Goal: Information Seeking & Learning: Check status

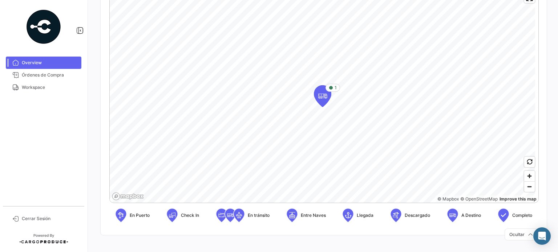
scroll to position [93, 0]
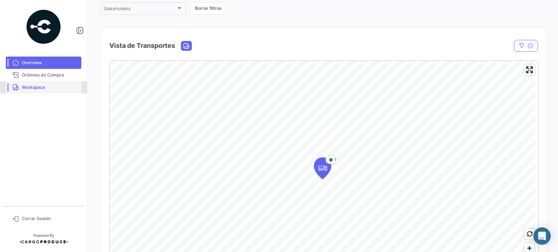
click at [25, 88] on span "Workspace" at bounding box center [50, 87] width 57 height 7
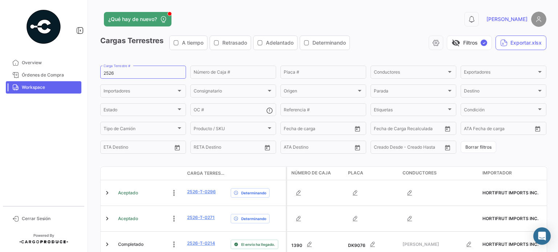
scroll to position [143, 0]
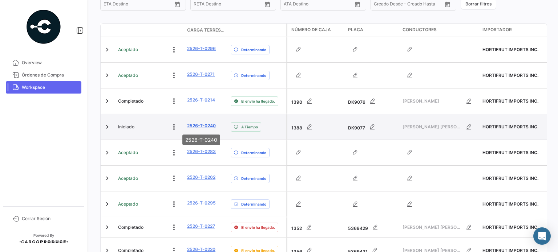
click at [206, 127] on link "2526-T-0240" at bounding box center [201, 126] width 29 height 7
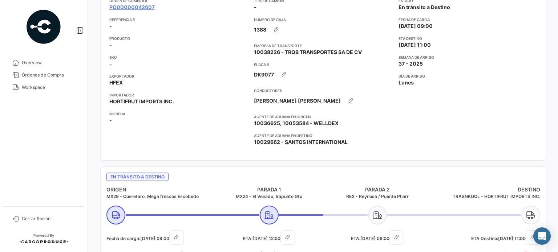
scroll to position [182, 0]
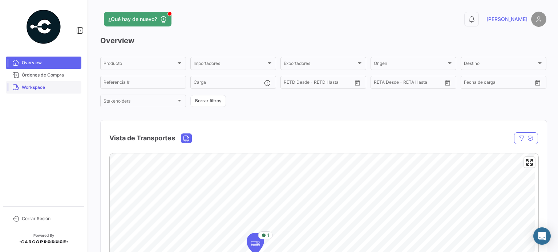
click at [34, 87] on span "Workspace" at bounding box center [50, 87] width 57 height 7
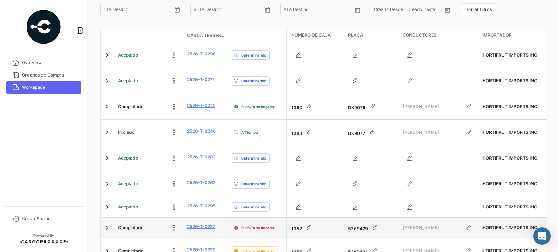
scroll to position [182, 0]
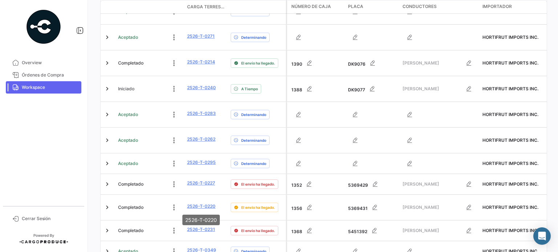
click at [198, 229] on mat-tooltip-component "2526-T-0220" at bounding box center [201, 220] width 48 height 21
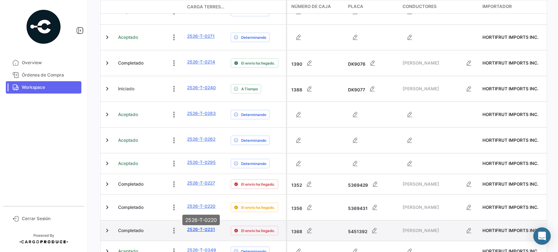
click at [209, 231] on link "2526-T-0231" at bounding box center [201, 230] width 28 height 7
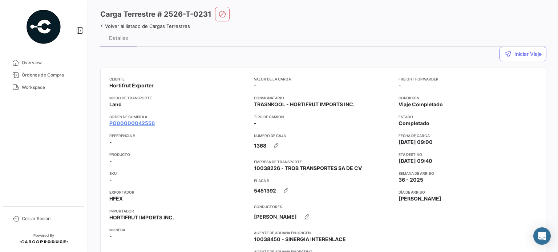
scroll to position [109, 0]
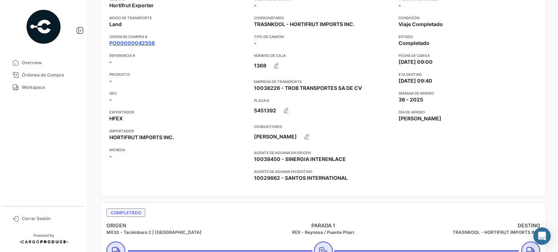
click at [143, 41] on link "PO00000042556" at bounding box center [131, 43] width 45 height 7
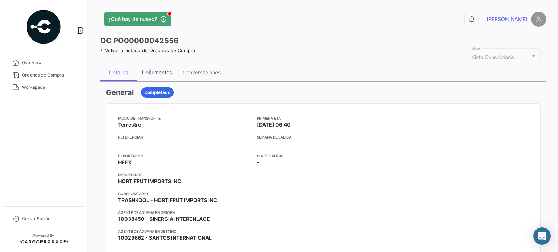
click at [150, 70] on div "Documentos" at bounding box center [157, 72] width 30 height 6
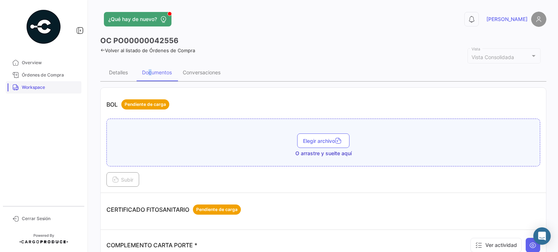
click at [46, 87] on span "Workspace" at bounding box center [50, 87] width 57 height 7
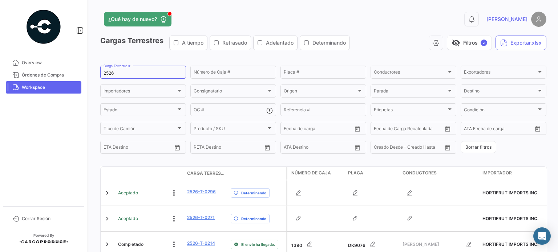
scroll to position [285, 0]
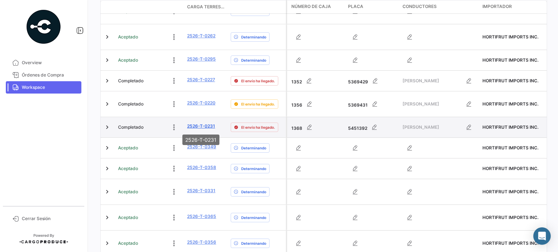
click at [204, 126] on link "2526-T-0231" at bounding box center [201, 126] width 28 height 7
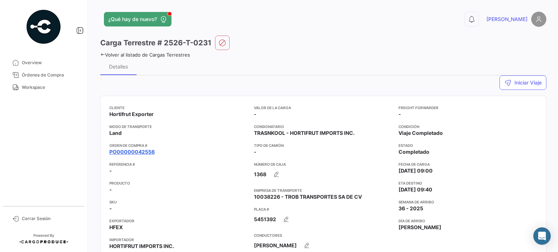
click at [147, 154] on link "PO00000042556" at bounding box center [131, 151] width 45 height 7
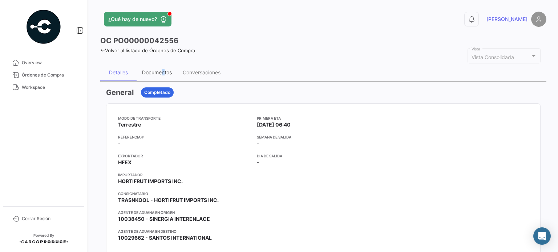
click at [163, 72] on div "Documentos" at bounding box center [157, 72] width 30 height 6
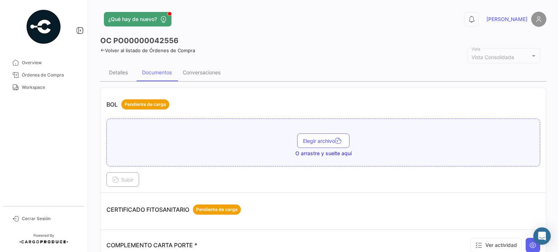
click at [104, 51] on icon at bounding box center [102, 50] width 5 height 5
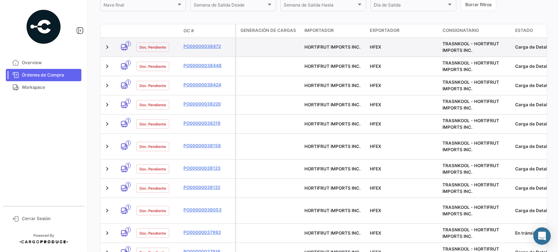
scroll to position [145, 0]
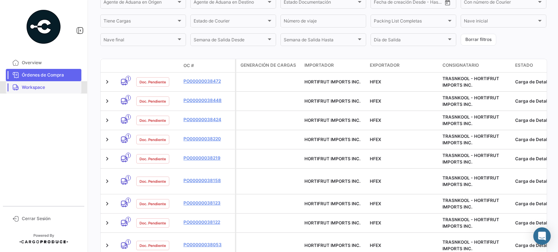
click at [38, 90] on span "Workspace" at bounding box center [50, 87] width 57 height 7
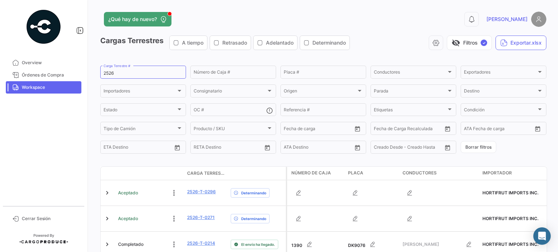
scroll to position [239, 0]
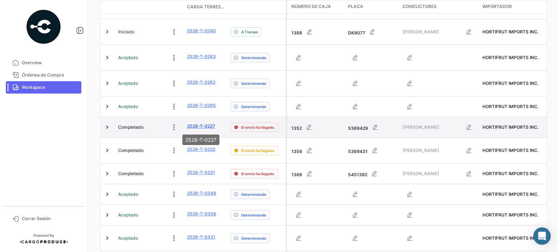
click at [206, 129] on link "2526-T-0227" at bounding box center [201, 126] width 28 height 7
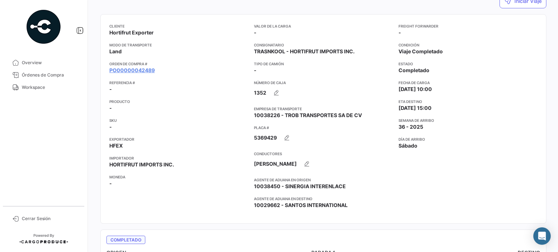
scroll to position [109, 0]
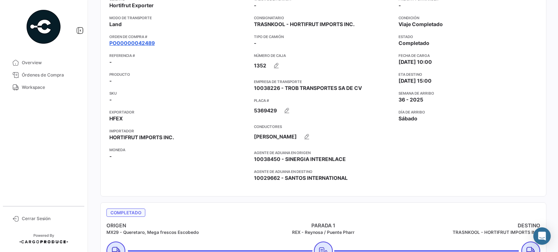
click at [147, 42] on link "PO00000042489" at bounding box center [131, 43] width 45 height 7
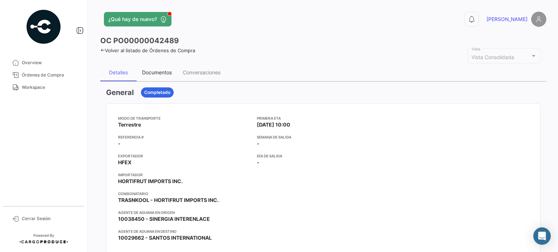
click at [164, 75] on div "Documentos" at bounding box center [157, 72] width 41 height 17
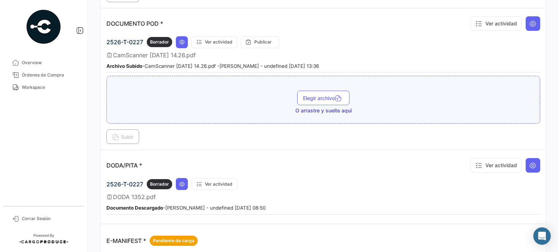
scroll to position [327, 0]
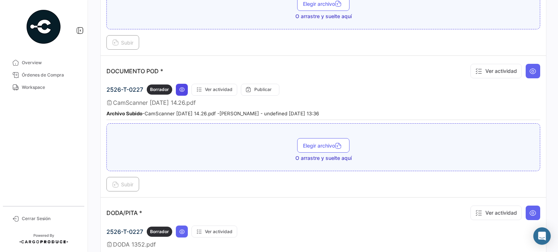
click at [182, 89] on icon at bounding box center [182, 90] width 6 height 6
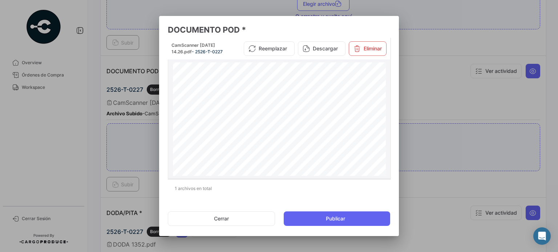
scroll to position [82, 0]
click at [219, 218] on button "Cerrar" at bounding box center [221, 219] width 107 height 15
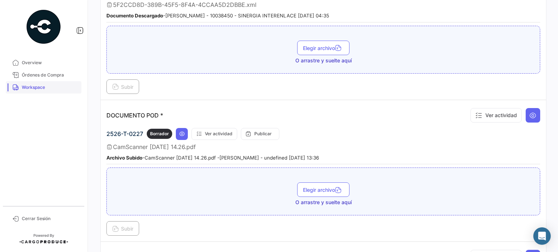
scroll to position [254, 0]
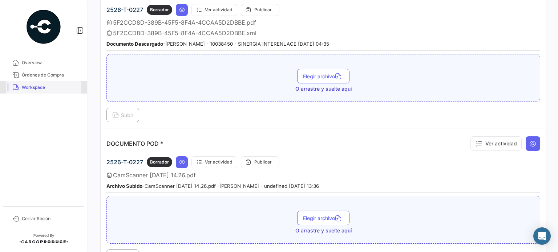
click at [33, 90] on span "Workspace" at bounding box center [50, 87] width 57 height 7
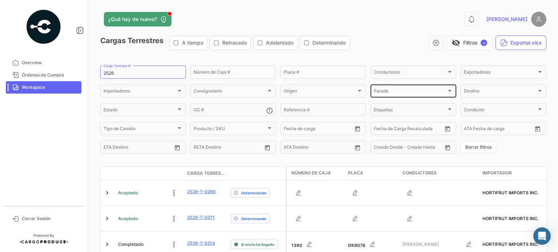
scroll to position [262, 0]
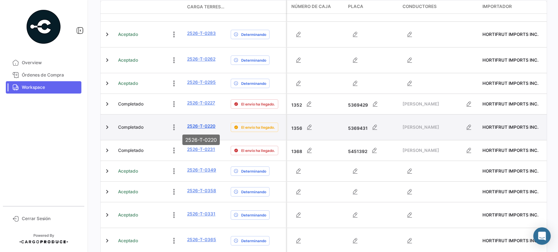
click at [203, 125] on link "2526-T-0220" at bounding box center [201, 126] width 28 height 7
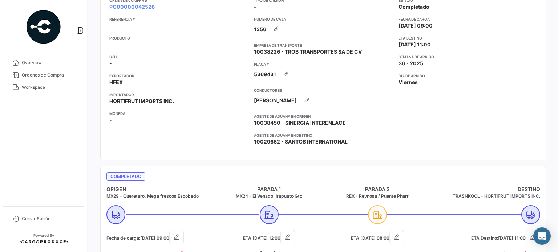
scroll to position [36, 0]
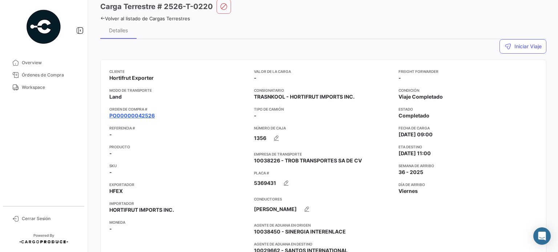
click at [131, 115] on link "PO00000042526" at bounding box center [131, 115] width 45 height 7
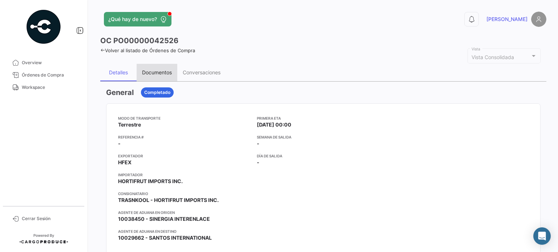
click at [156, 70] on div "Documentos" at bounding box center [157, 72] width 30 height 6
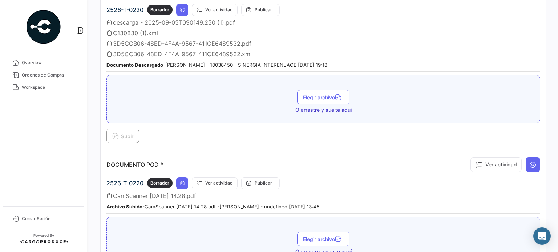
scroll to position [327, 0]
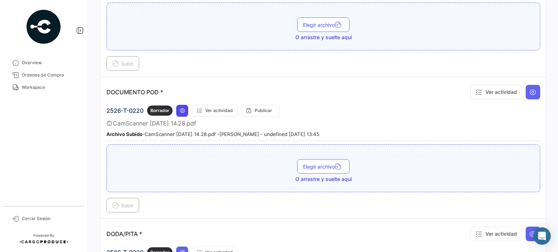
click at [180, 108] on icon at bounding box center [182, 111] width 6 height 6
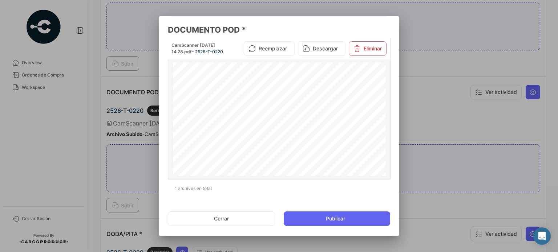
scroll to position [191, 0]
click at [11, 100] on div at bounding box center [279, 126] width 558 height 252
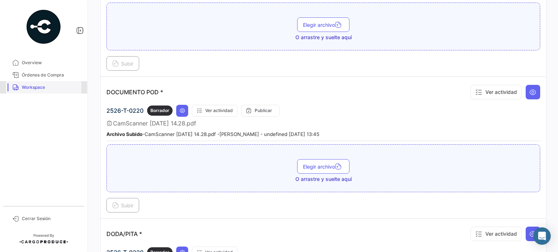
click at [39, 85] on span "Workspace" at bounding box center [50, 87] width 57 height 7
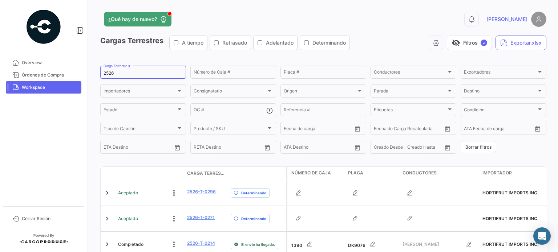
scroll to position [285, 0]
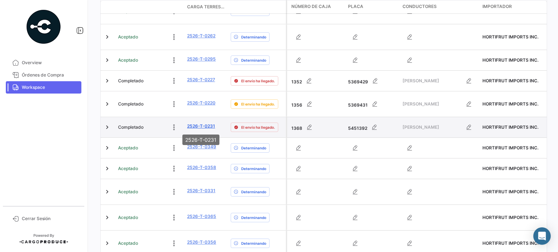
click at [206, 127] on link "2526-T-0231" at bounding box center [201, 126] width 28 height 7
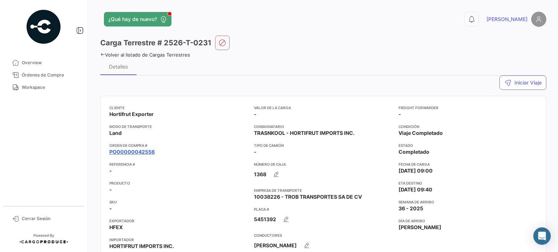
click at [131, 151] on link "PO00000042556" at bounding box center [131, 151] width 45 height 7
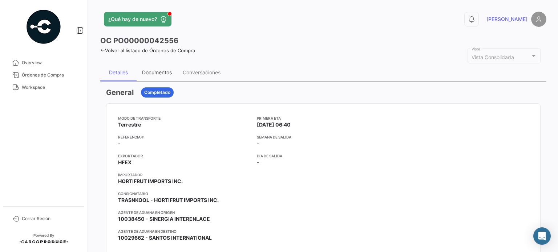
click at [162, 71] on div "Documentos" at bounding box center [157, 72] width 30 height 6
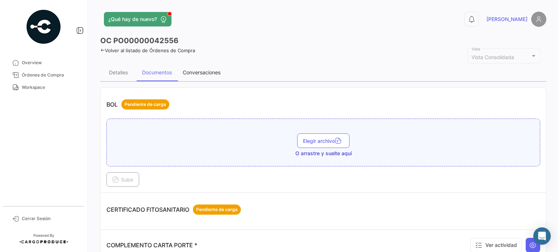
click at [215, 72] on div "Conversaciones" at bounding box center [202, 72] width 38 height 6
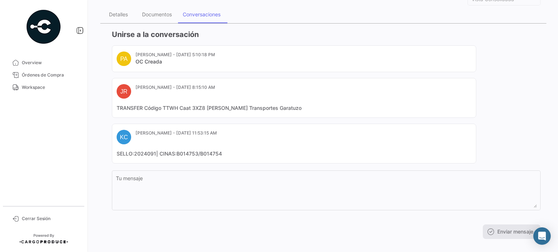
scroll to position [67, 0]
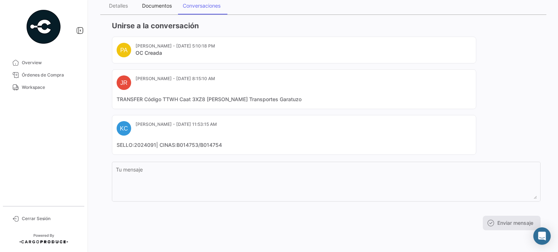
click at [146, 4] on div "Documentos" at bounding box center [157, 6] width 30 height 6
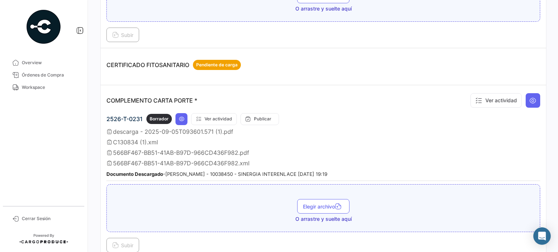
scroll to position [145, 0]
click at [179, 117] on icon at bounding box center [182, 119] width 6 height 6
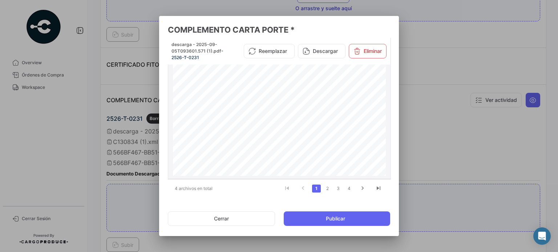
scroll to position [165, 0]
click at [328, 190] on link "2" at bounding box center [327, 189] width 9 height 8
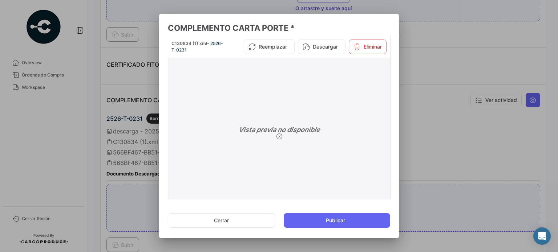
scroll to position [28, 0]
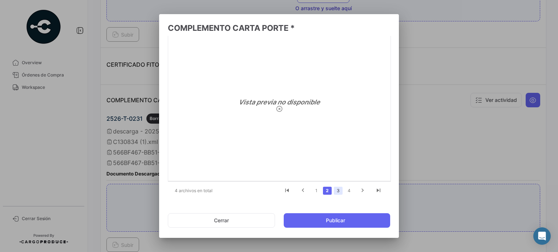
click at [336, 190] on link "3" at bounding box center [338, 191] width 9 height 8
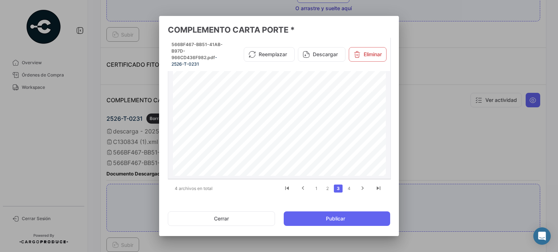
scroll to position [0, 0]
click at [347, 187] on link "4" at bounding box center [349, 189] width 9 height 8
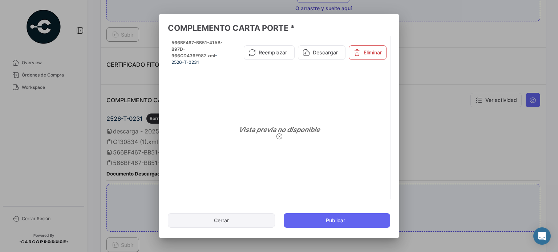
click at [231, 224] on button "Cerrar" at bounding box center [221, 220] width 107 height 15
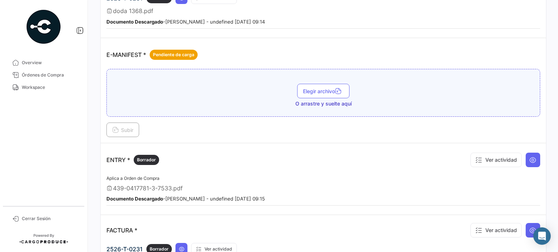
scroll to position [436, 0]
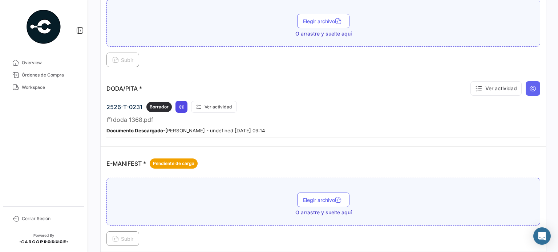
click at [182, 104] on icon at bounding box center [182, 107] width 6 height 6
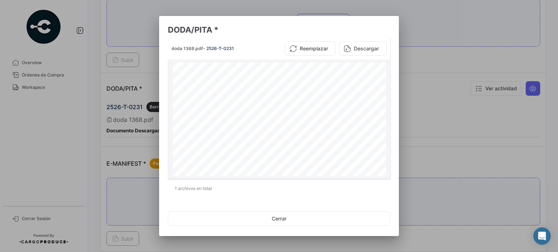
scroll to position [0, 0]
drag, startPoint x: 296, startPoint y: 218, endPoint x: 260, endPoint y: 173, distance: 57.4
click at [296, 219] on button "Cerrar" at bounding box center [279, 219] width 222 height 15
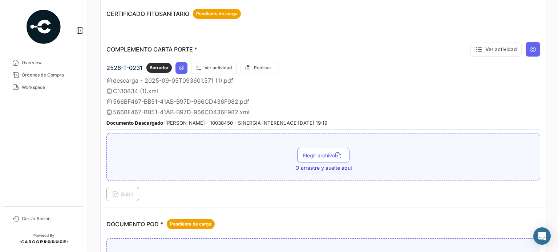
scroll to position [109, 0]
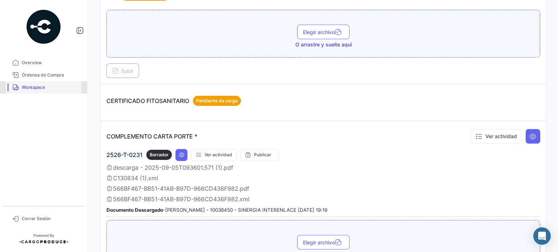
click at [38, 84] on link "Workspace" at bounding box center [44, 87] width 76 height 12
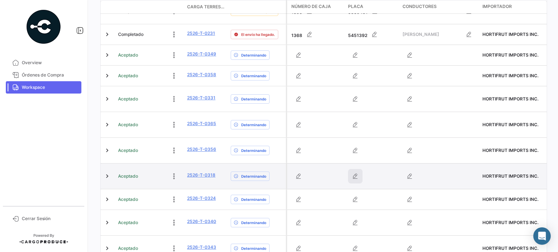
scroll to position [419, 0]
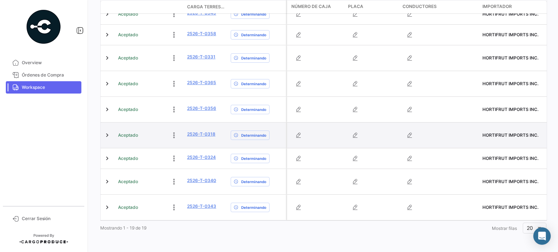
click at [365, 141] on div at bounding box center [372, 135] width 49 height 15
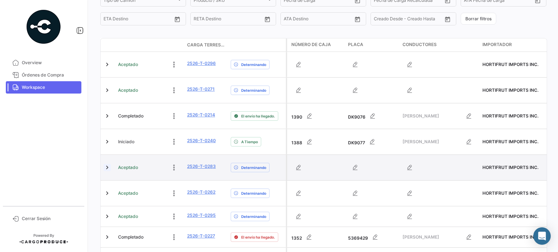
scroll to position [285, 0]
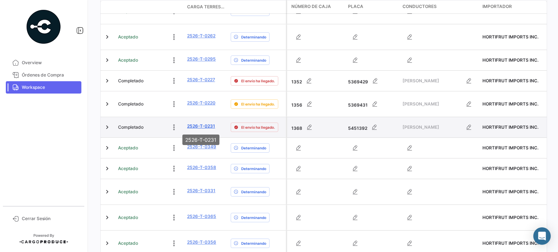
click at [200, 125] on link "2526-T-0231" at bounding box center [201, 126] width 28 height 7
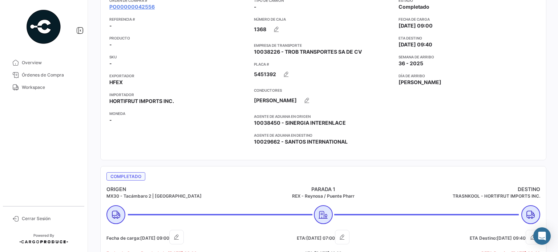
scroll to position [36, 0]
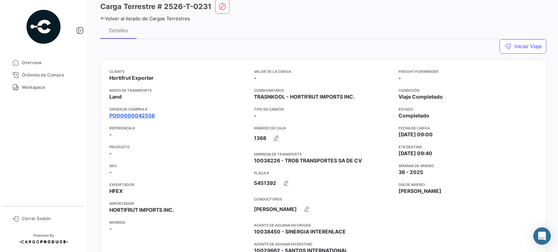
click at [127, 117] on link "PO00000042556" at bounding box center [131, 115] width 45 height 7
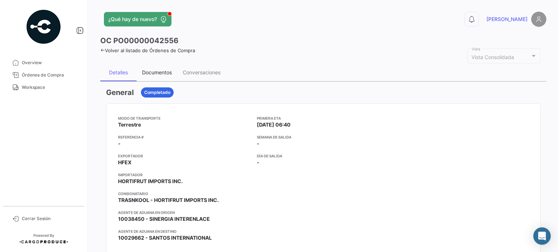
click at [160, 71] on div "Documentos" at bounding box center [157, 72] width 30 height 6
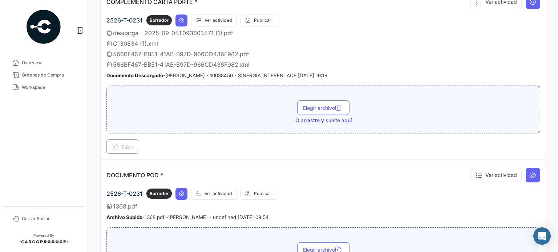
scroll to position [279, 0]
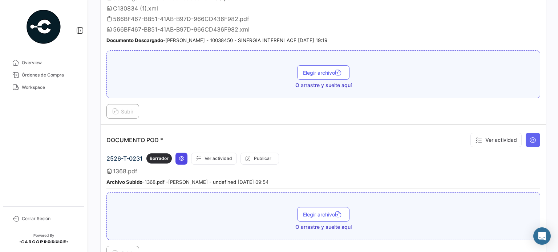
click at [180, 156] on icon at bounding box center [182, 159] width 6 height 6
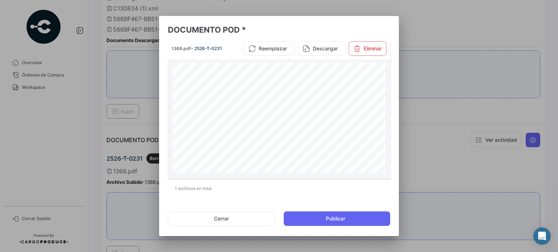
scroll to position [9, 0]
click at [228, 216] on button "Cerrar" at bounding box center [221, 219] width 107 height 15
